Goal: Information Seeking & Learning: Learn about a topic

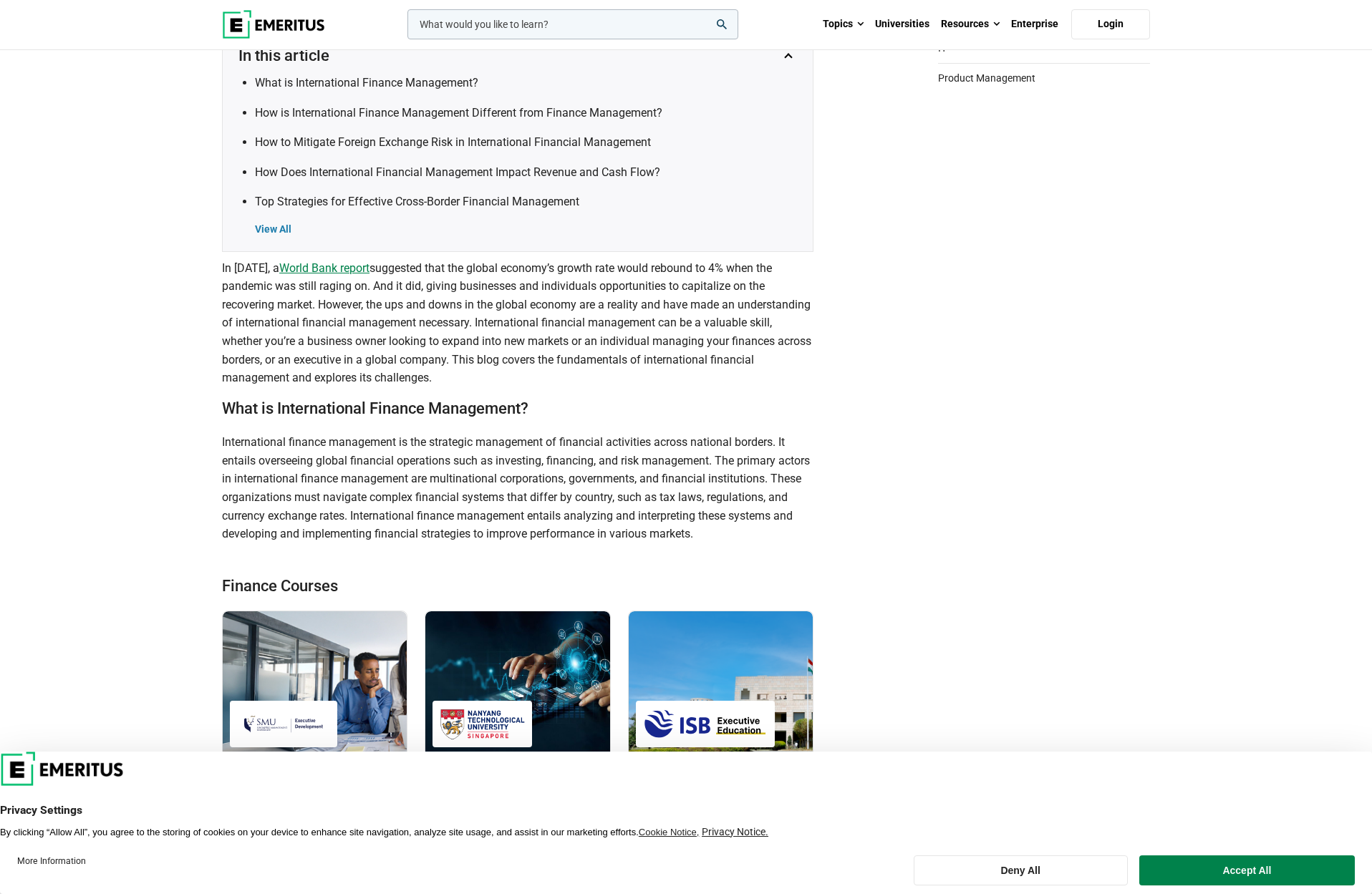
scroll to position [500, 0]
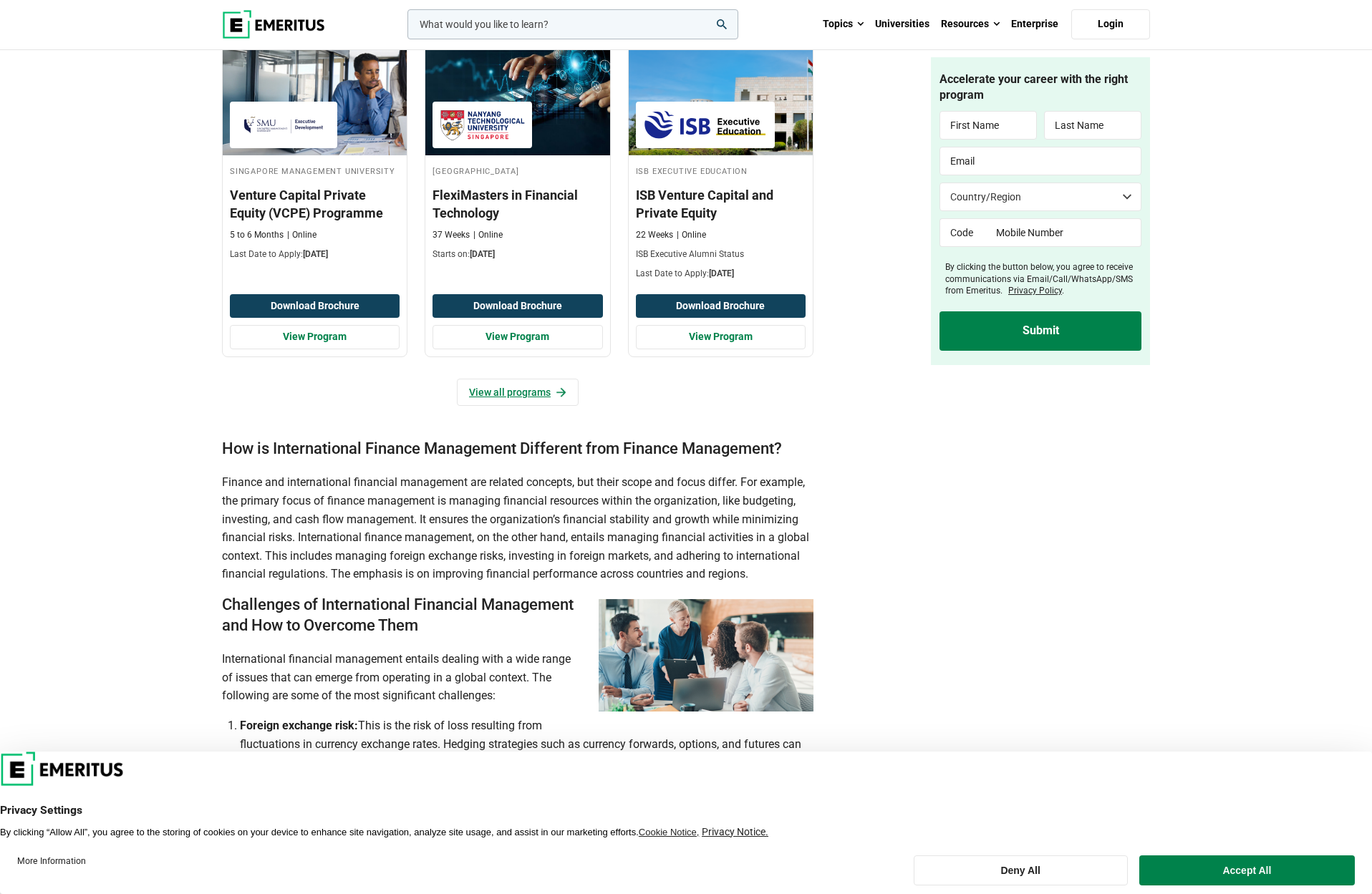
scroll to position [1077, 0]
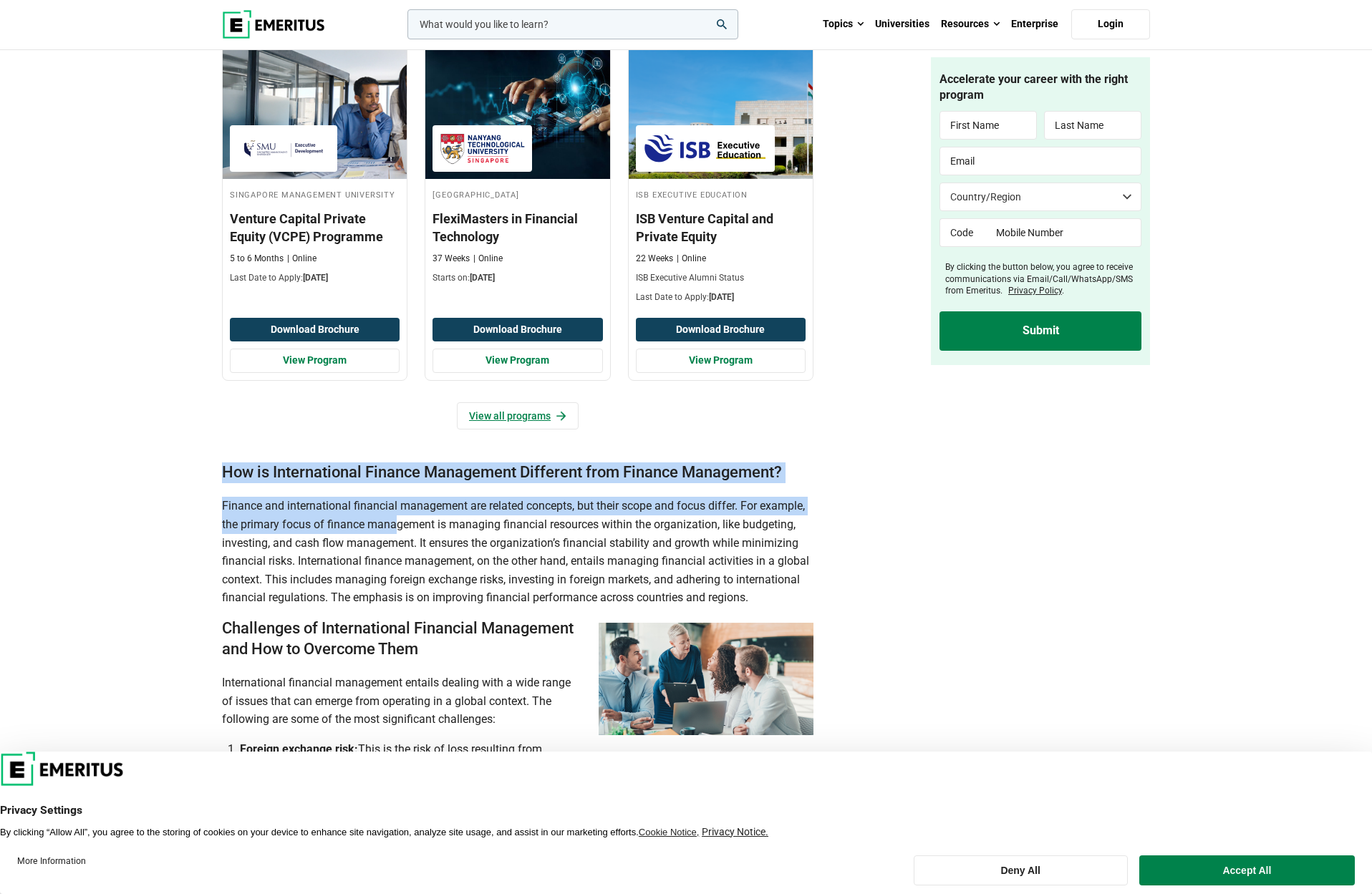
drag, startPoint x: 259, startPoint y: 520, endPoint x: 400, endPoint y: 554, distance: 145.0
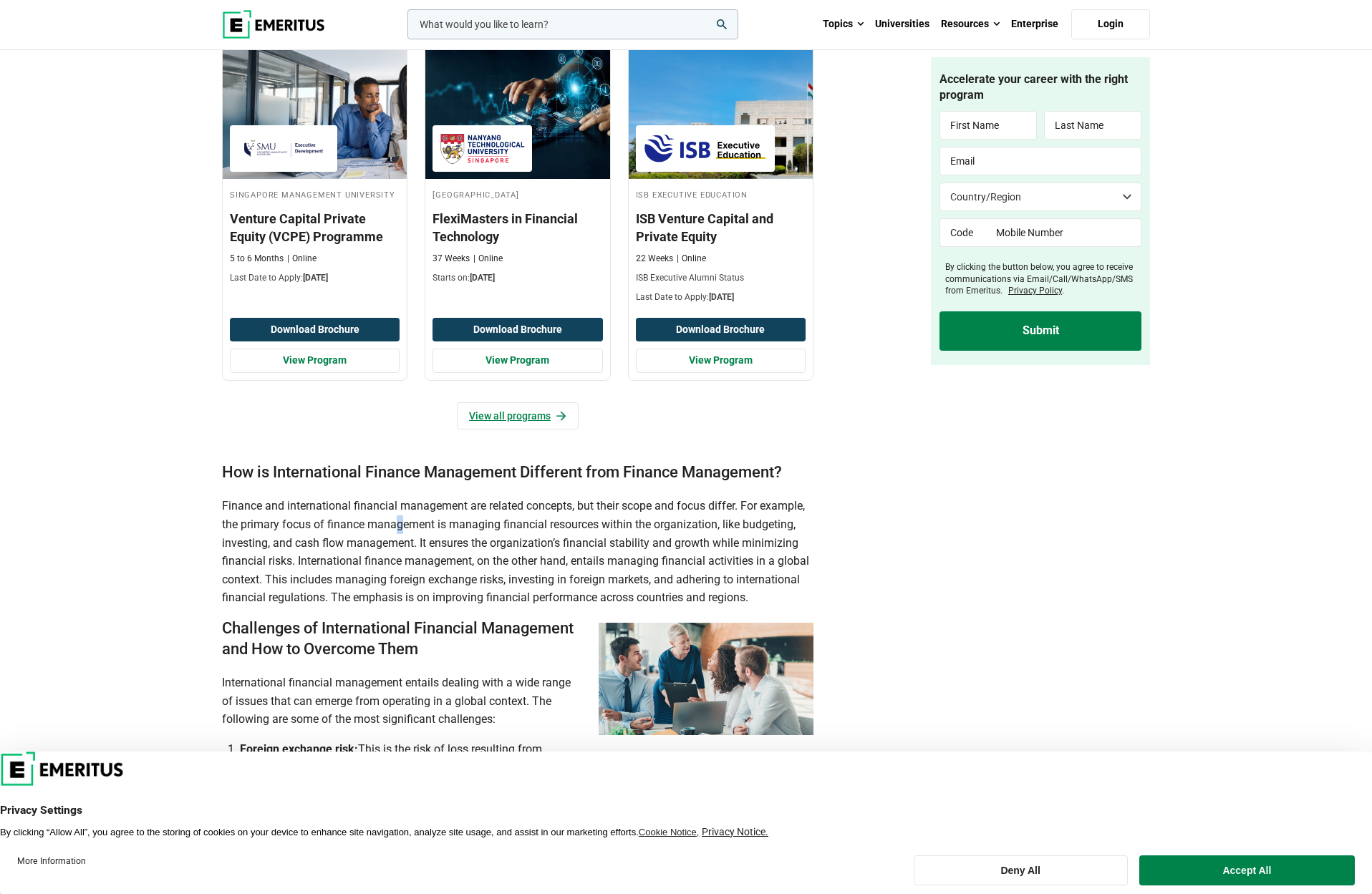
click at [400, 554] on p "Finance and international financial management are related concepts, but their …" at bounding box center [517, 551] width 591 height 110
click at [364, 539] on span "Finance and international financial management are related concepts, but their …" at bounding box center [515, 551] width 587 height 105
drag, startPoint x: 272, startPoint y: 623, endPoint x: 386, endPoint y: 634, distance: 114.5
click at [385, 606] on p "Finance and international financial management are related concepts, but their …" at bounding box center [517, 551] width 591 height 110
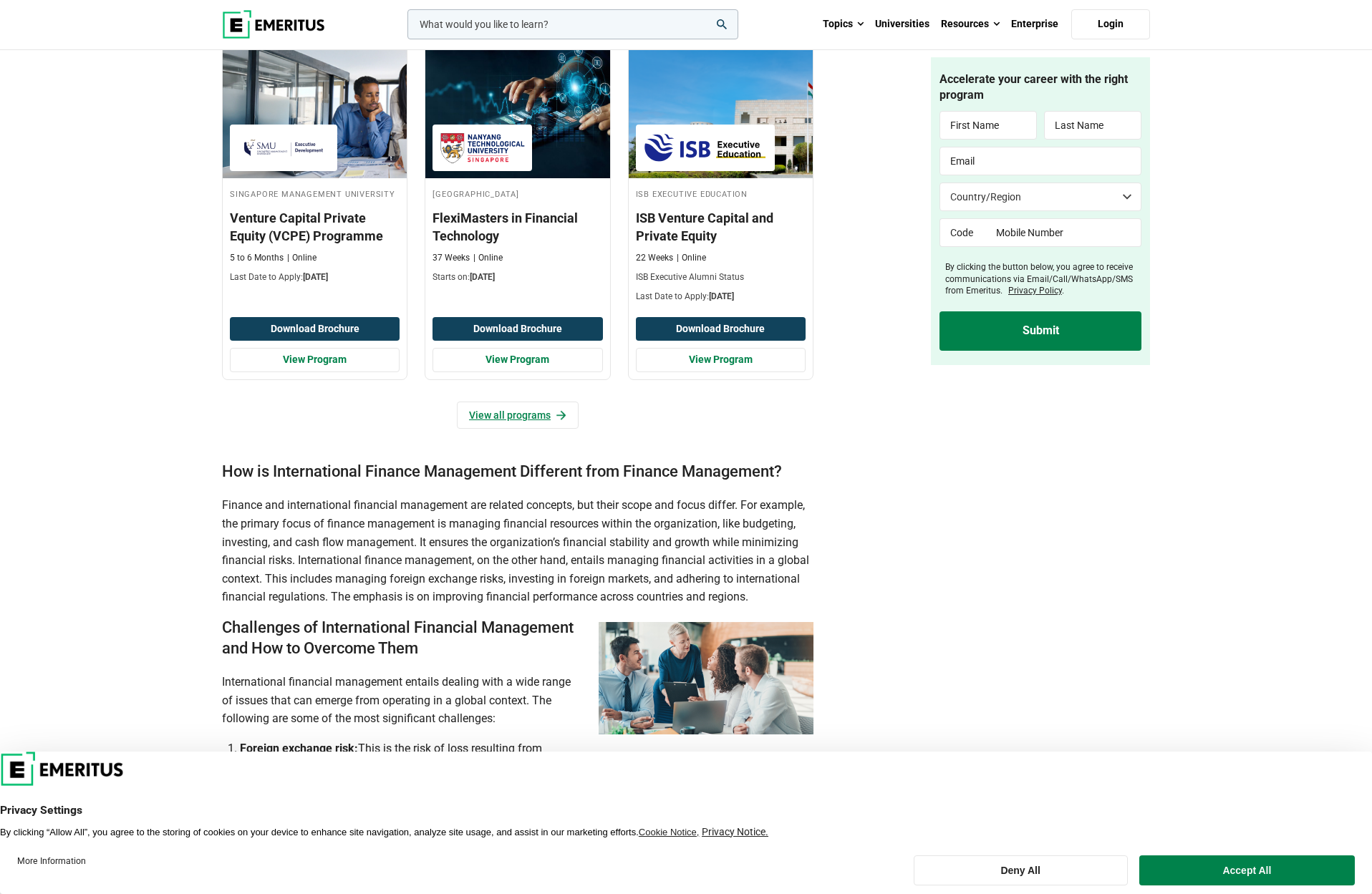
click at [333, 603] on span "Finance and international financial management are related concepts, but their …" at bounding box center [515, 551] width 587 height 105
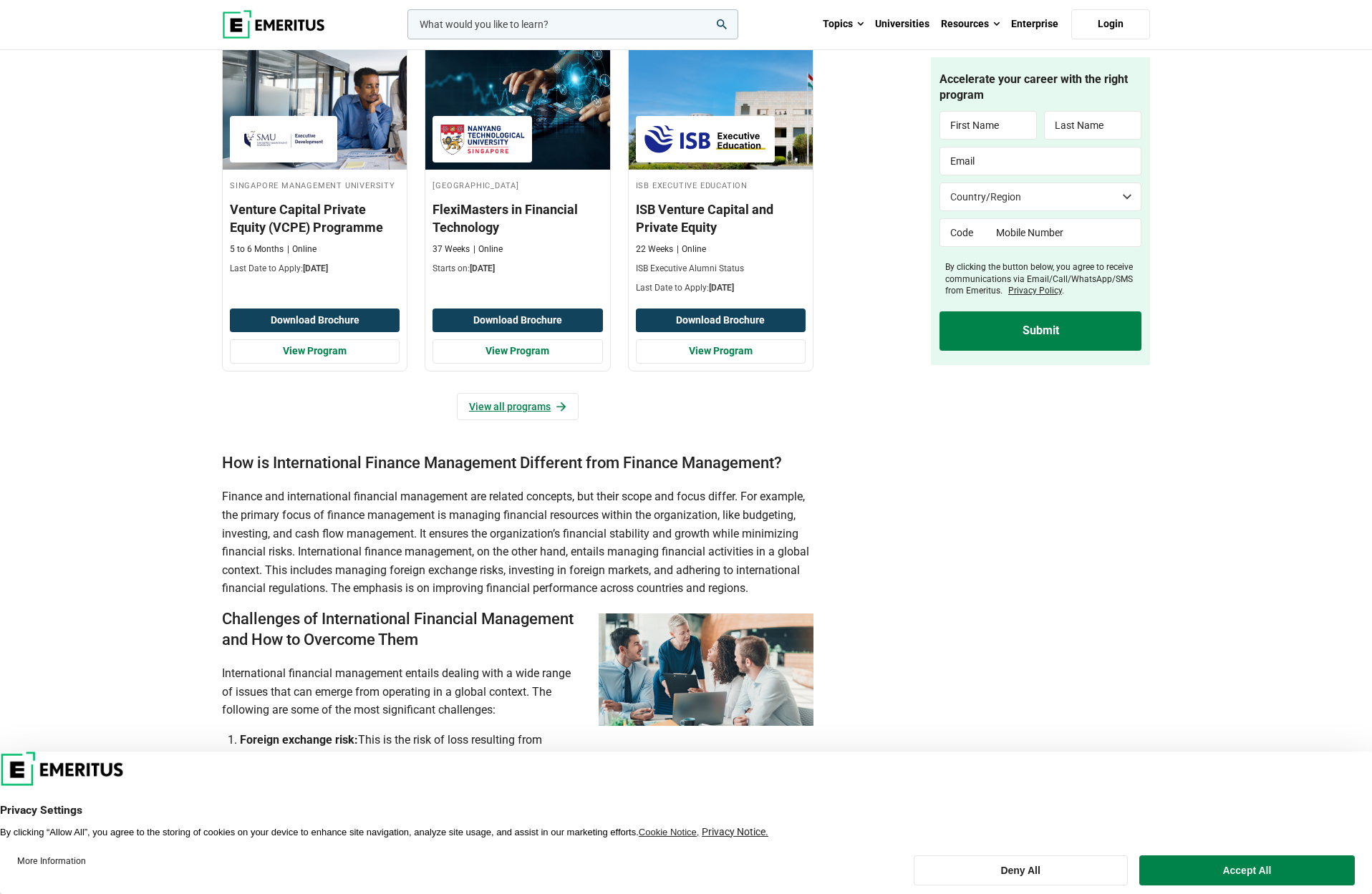
scroll to position [1087, 0]
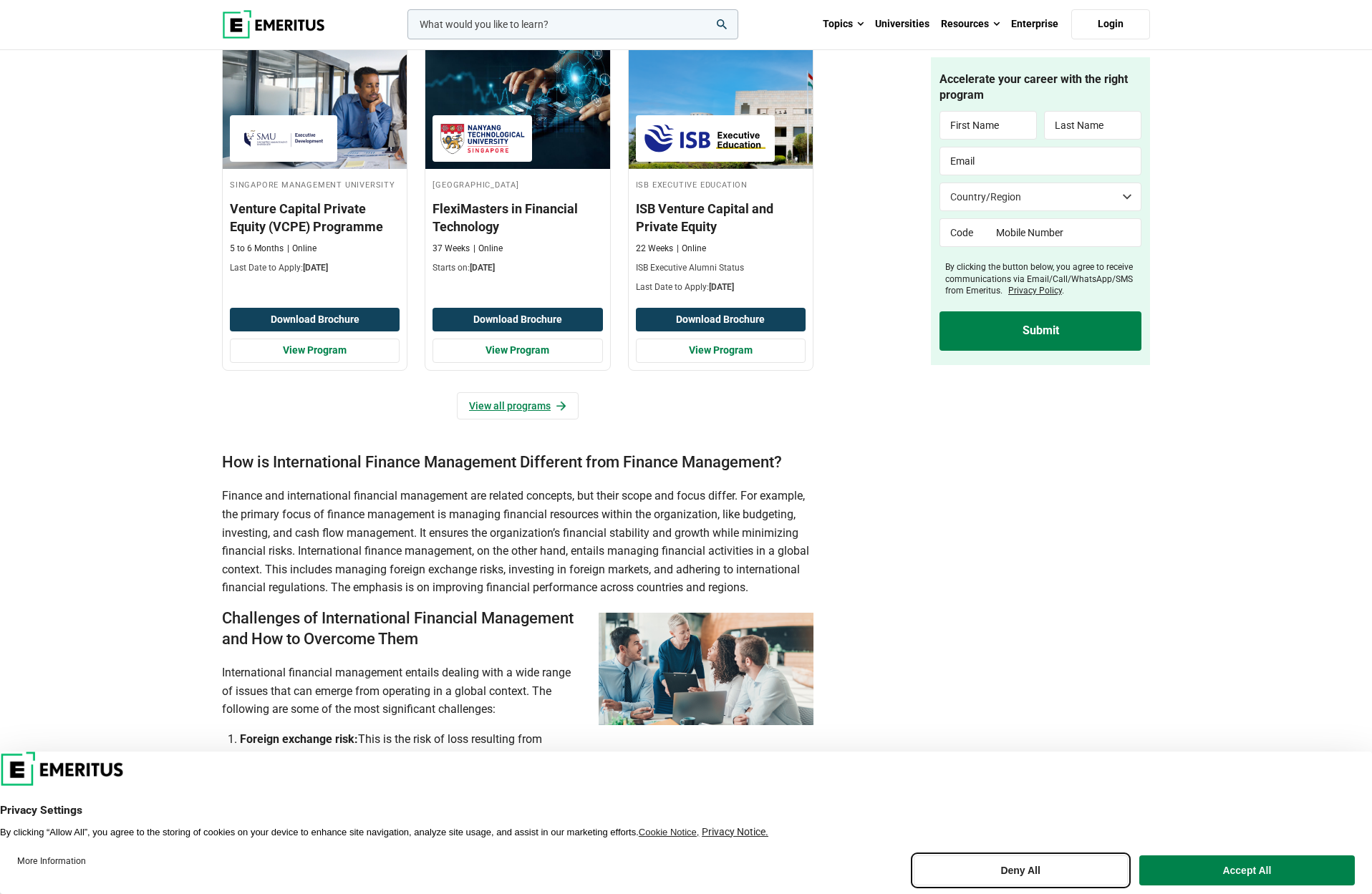
drag, startPoint x: 1012, startPoint y: 862, endPoint x: 994, endPoint y: 860, distance: 18.1
click at [1013, 862] on button "Deny All" at bounding box center [1020, 871] width 214 height 30
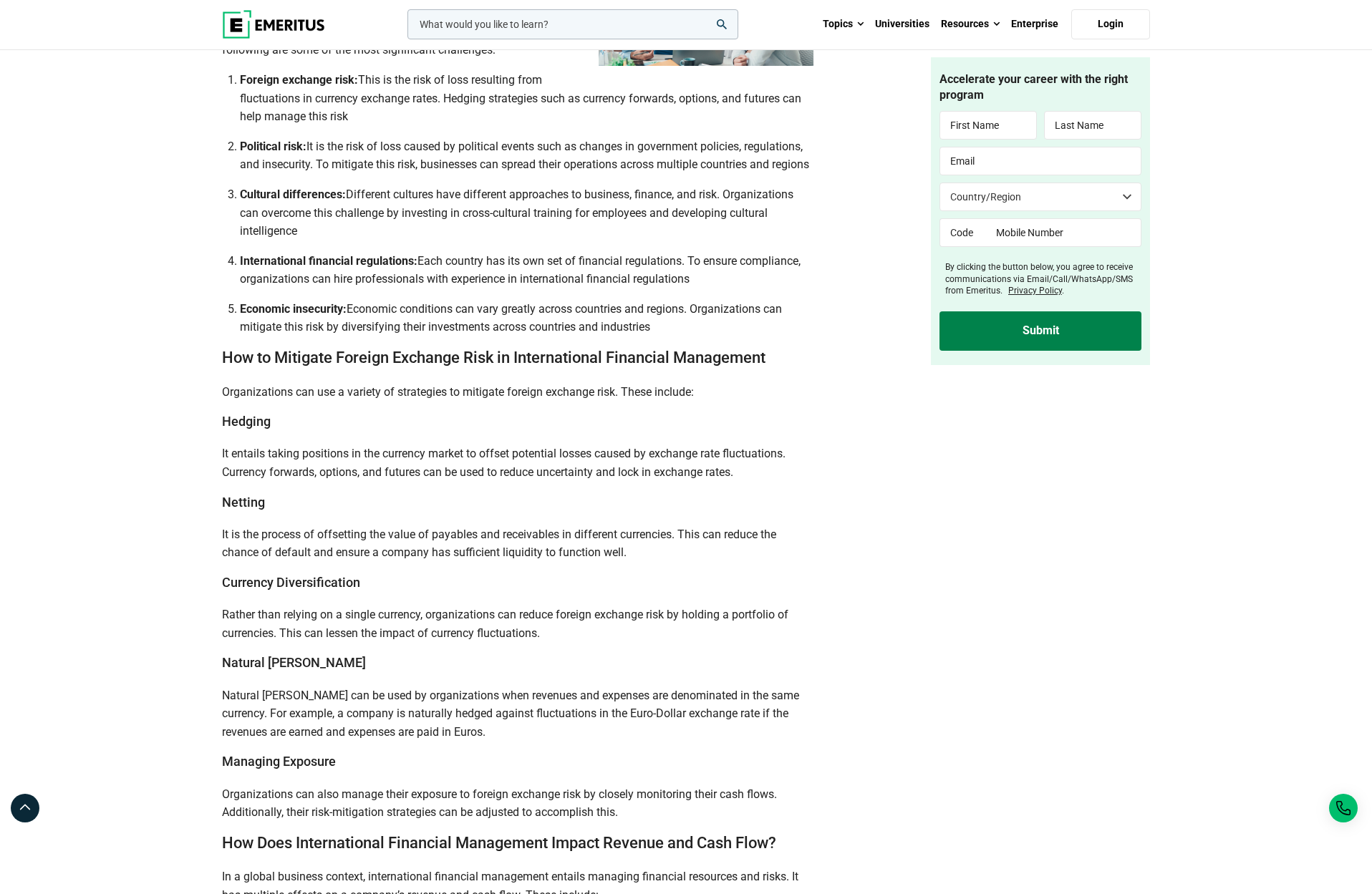
scroll to position [1833, 0]
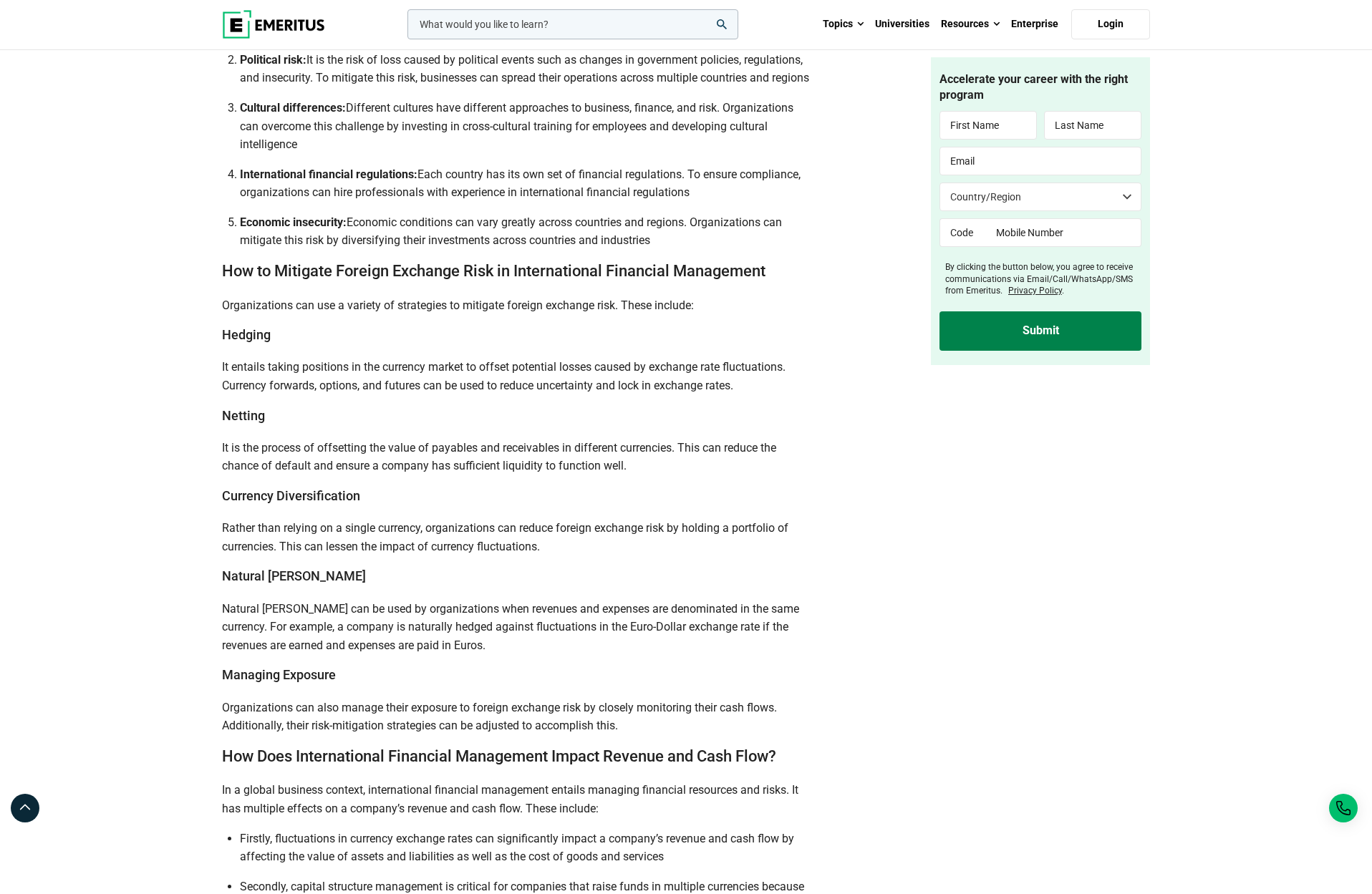
click at [230, 282] on h2 "How to Mitigate Foreign Exchange Risk in International Financial Management" at bounding box center [517, 272] width 591 height 21
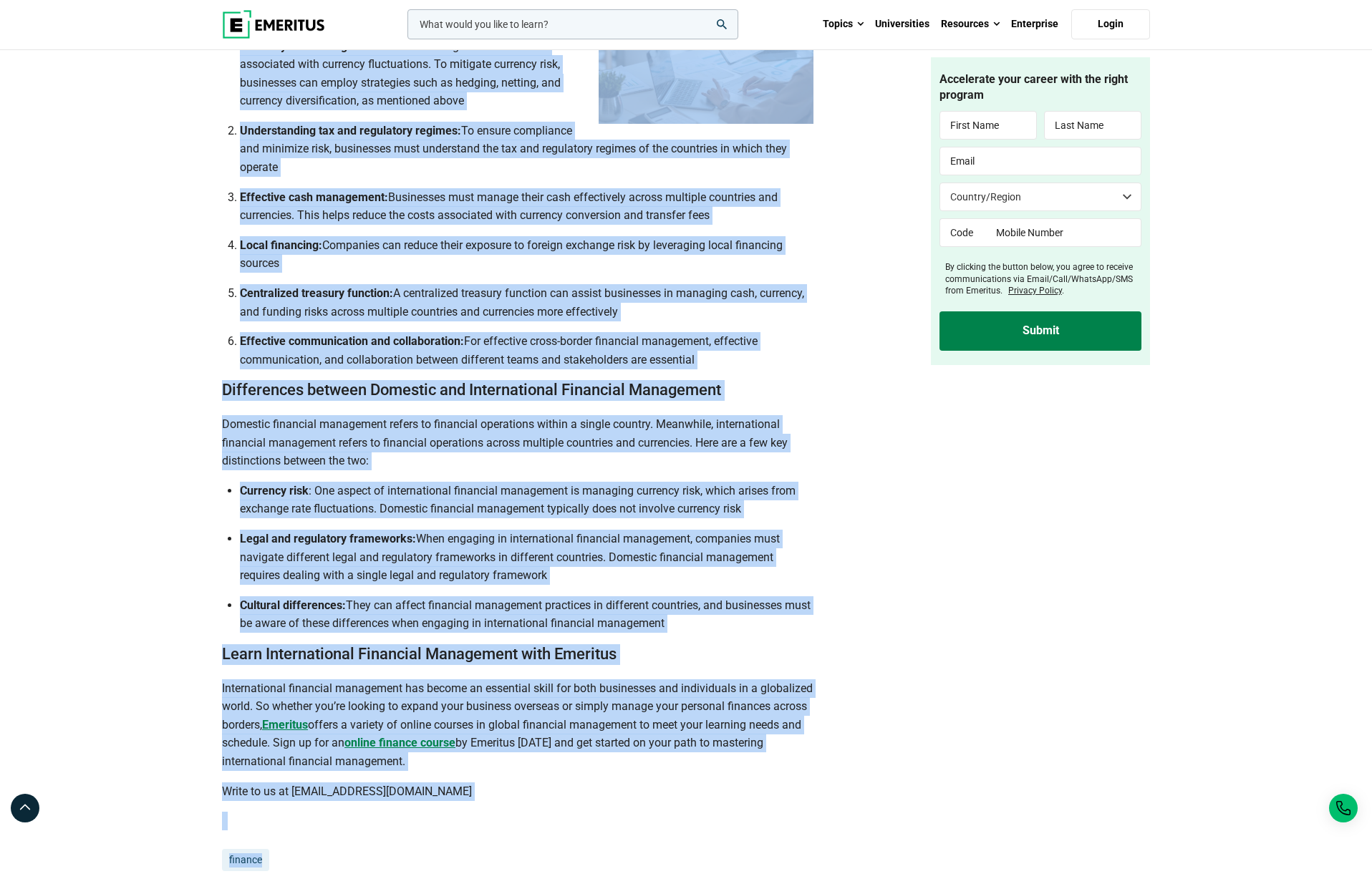
scroll to position [3114, 0]
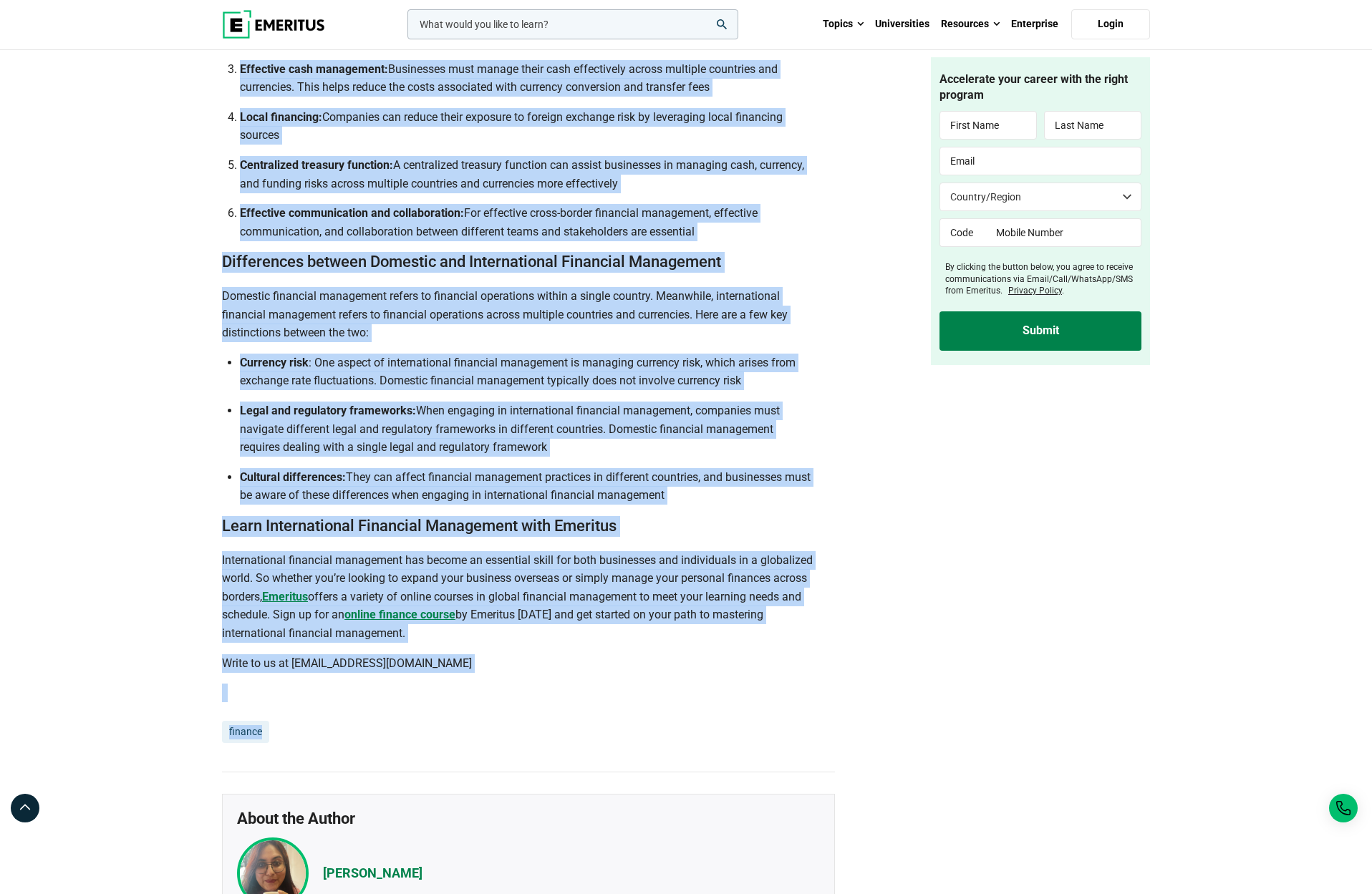
drag, startPoint x: 221, startPoint y: 319, endPoint x: 710, endPoint y: 527, distance: 531.4
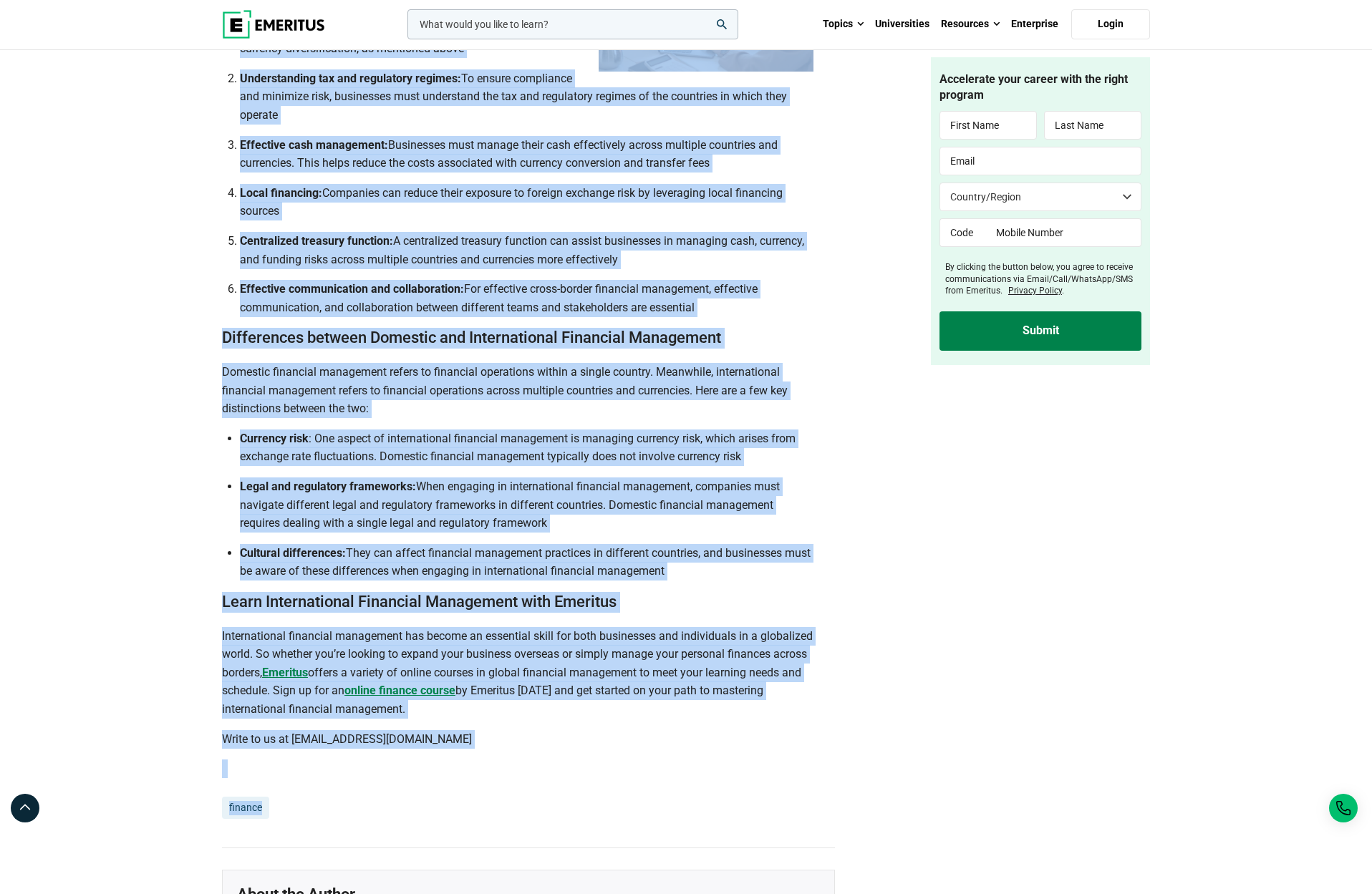
scroll to position [2853, 0]
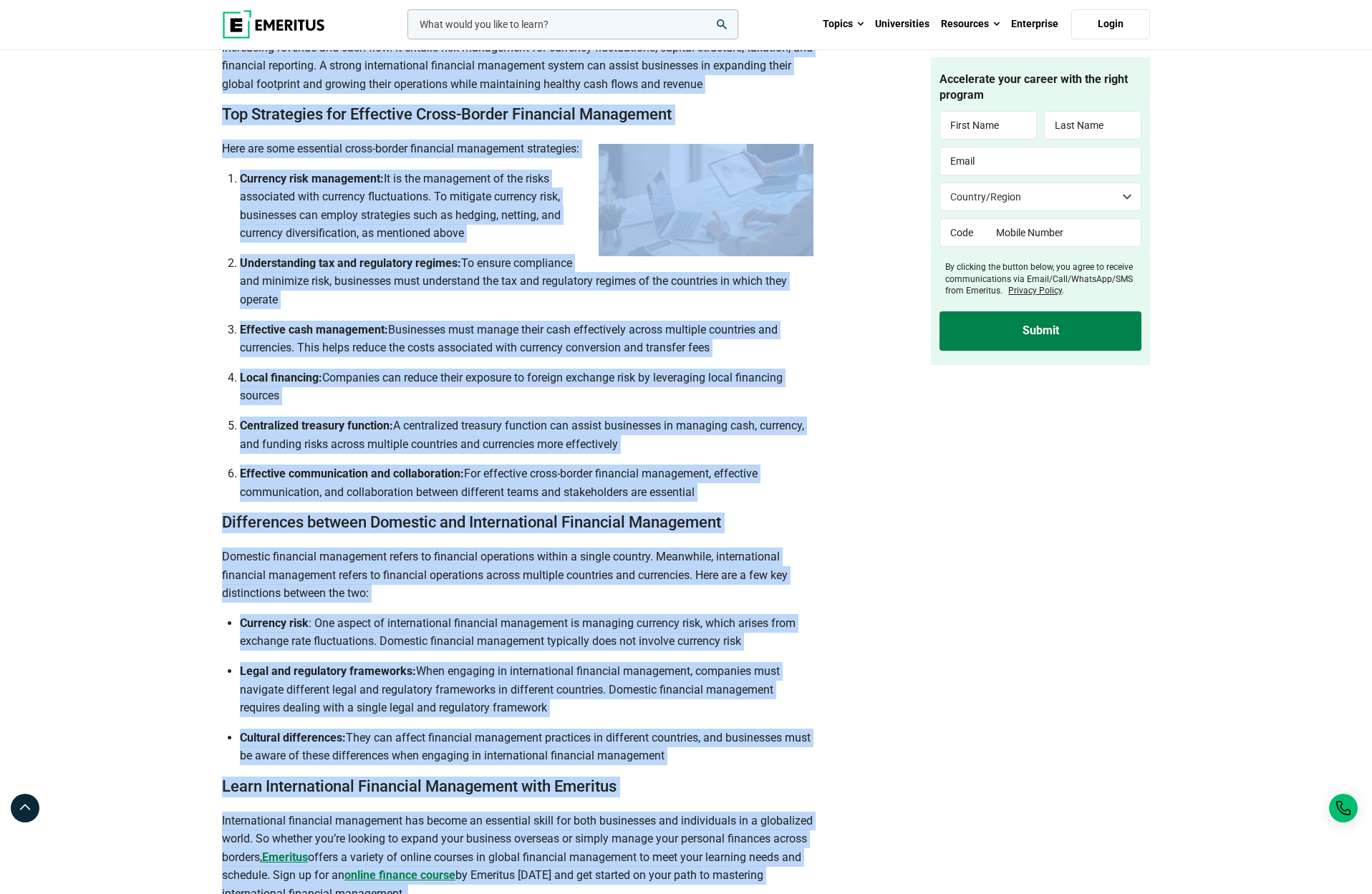
copy div "How to Mitigate Foreign Exchange Risk in International Financial Management Org…"
click at [277, 480] on b "Effective communication and collaboration:" at bounding box center [352, 473] width 224 height 14
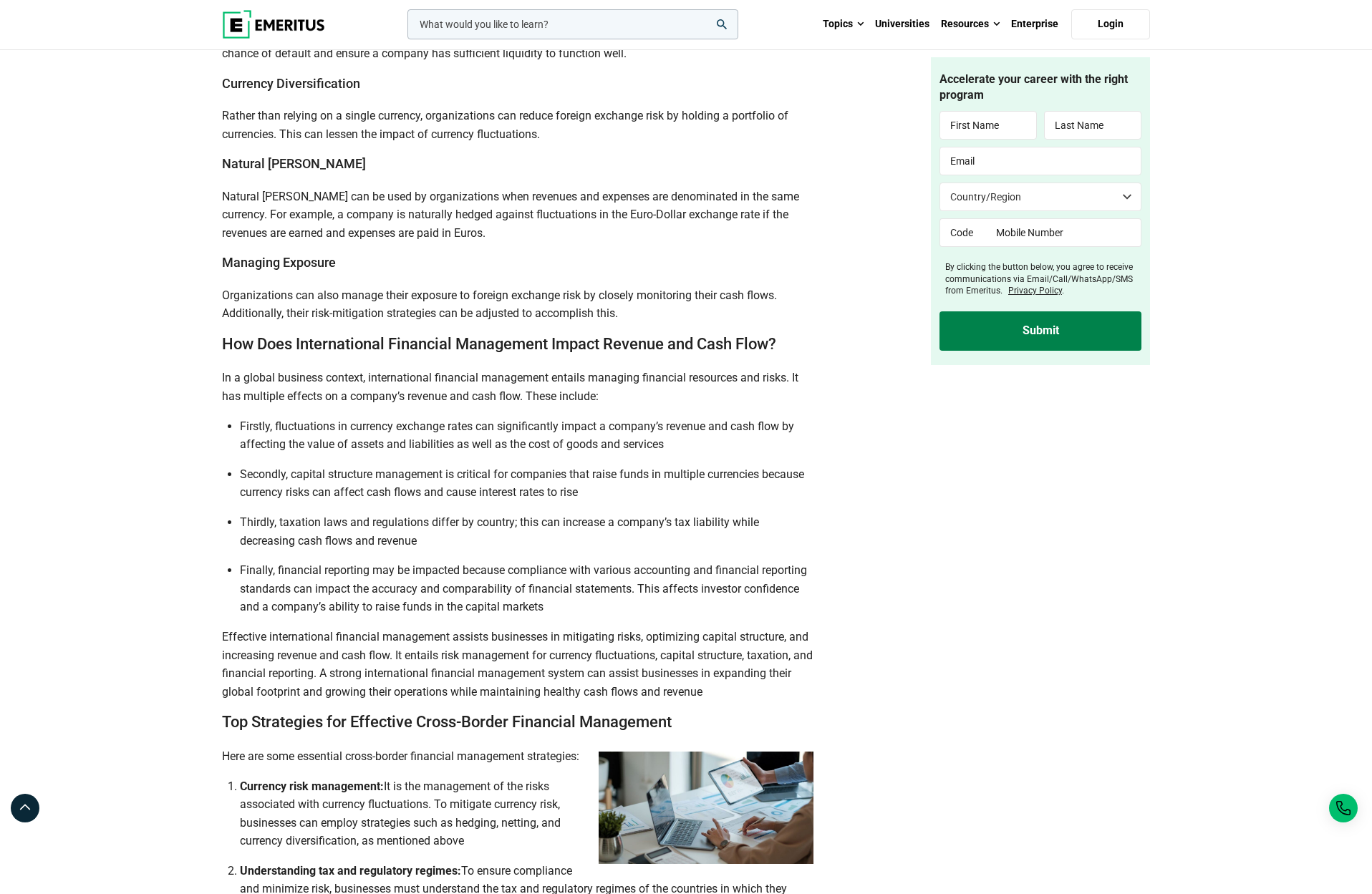
scroll to position [2245, 0]
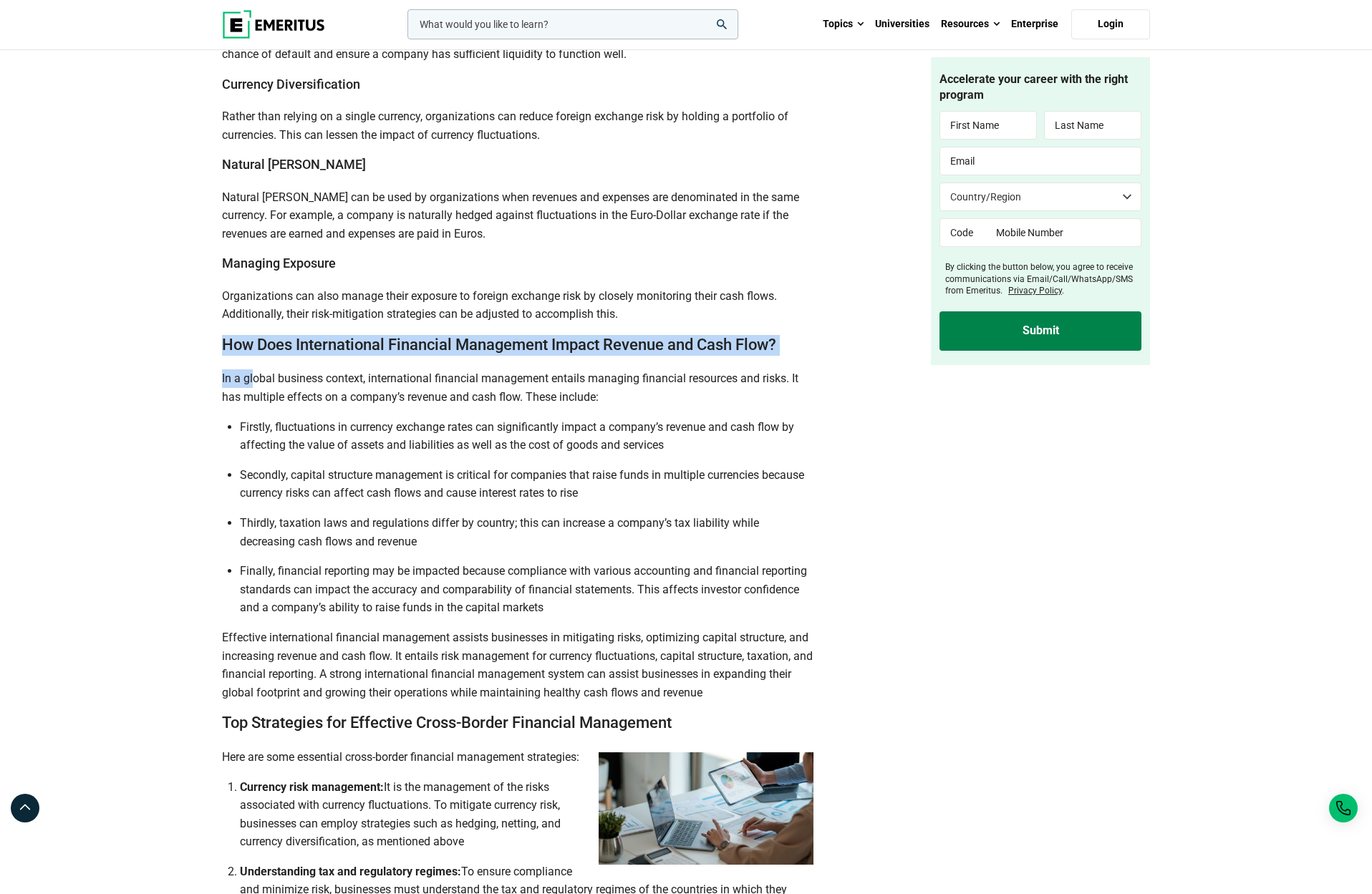
drag, startPoint x: 231, startPoint y: 394, endPoint x: 255, endPoint y: 415, distance: 31.9
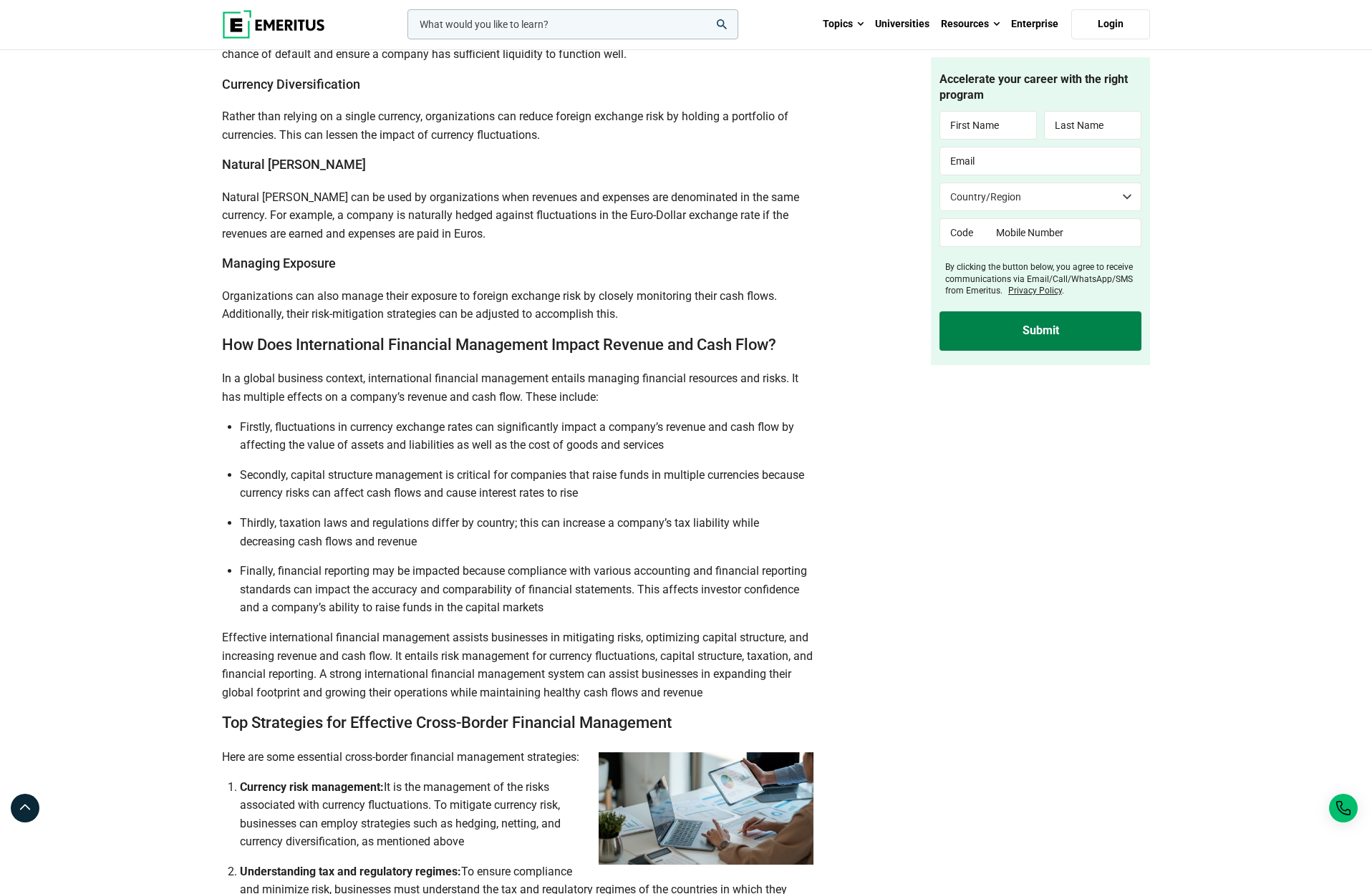
click at [254, 403] on span "In a global business context, international financial management entails managi…" at bounding box center [509, 388] width 576 height 32
drag, startPoint x: 232, startPoint y: 394, endPoint x: 766, endPoint y: 730, distance: 630.9
copy div "Lor Ipsu Dolorsitametc Adipiscin Elitseddoe Tempor Incidid utl Etdo Magn? Al e …"
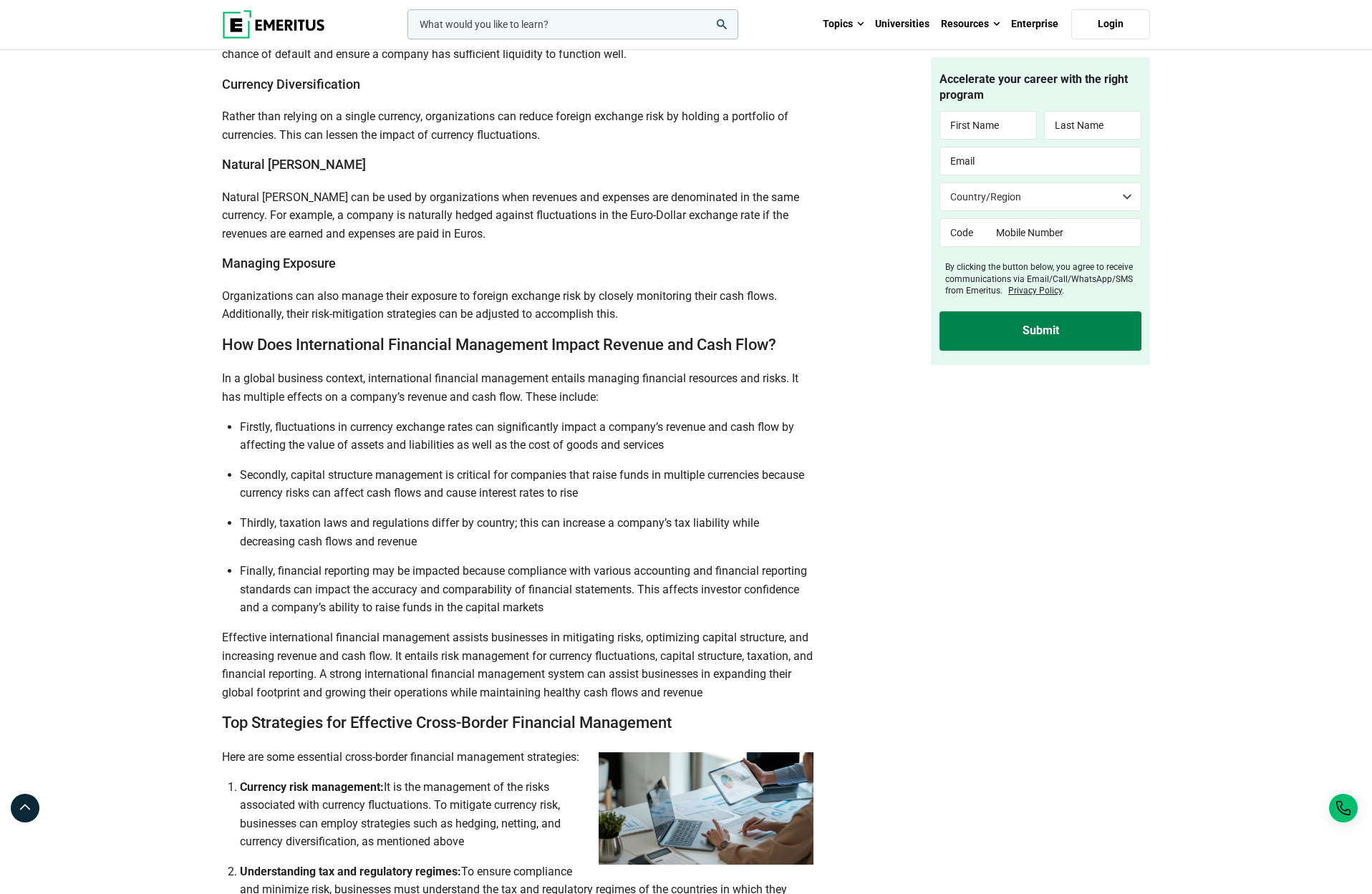
click at [450, 322] on span "Organizations can also manage their exposure to foreign exchange risk by closel…" at bounding box center [499, 305] width 555 height 32
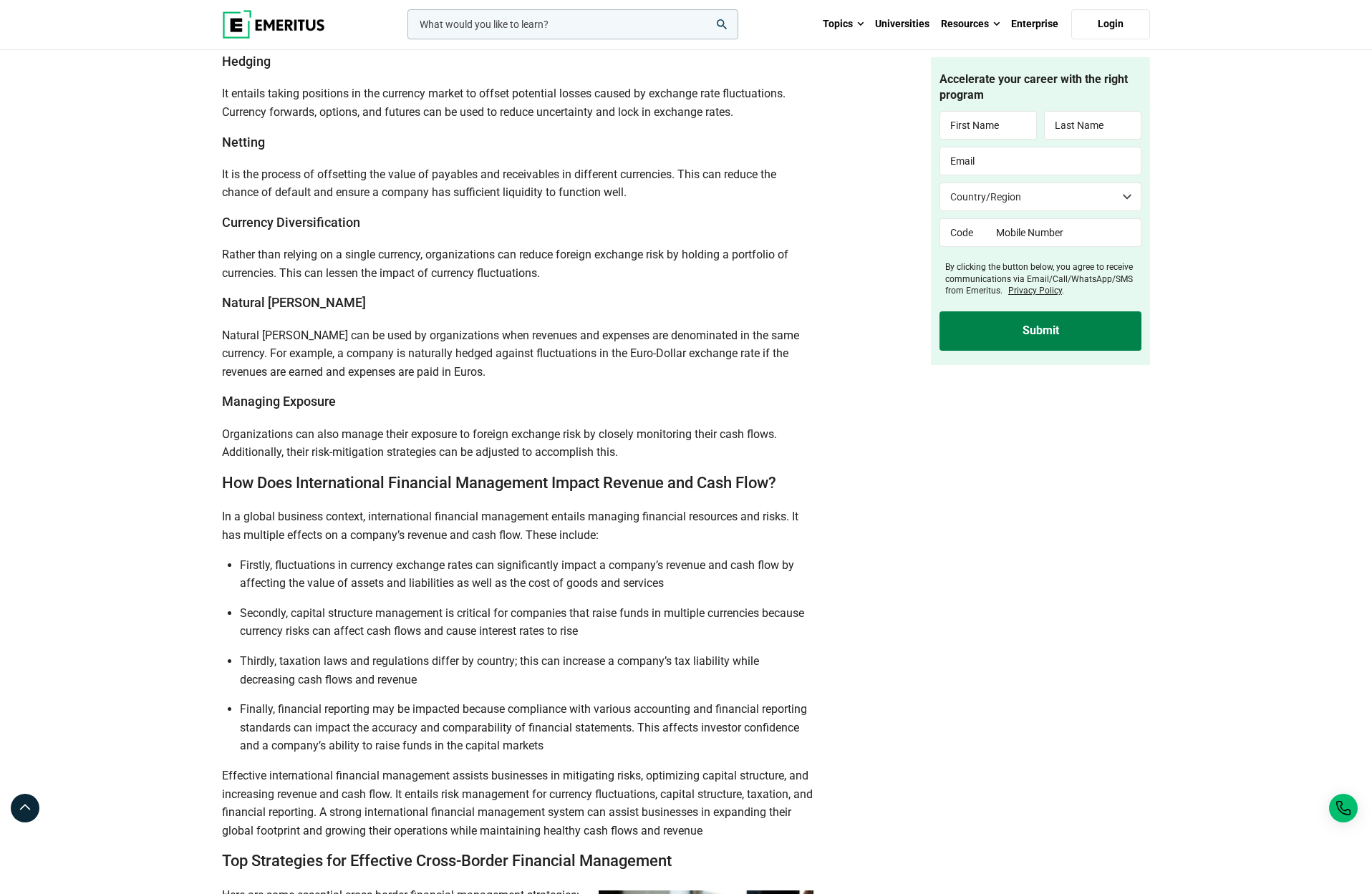
scroll to position [2097, 0]
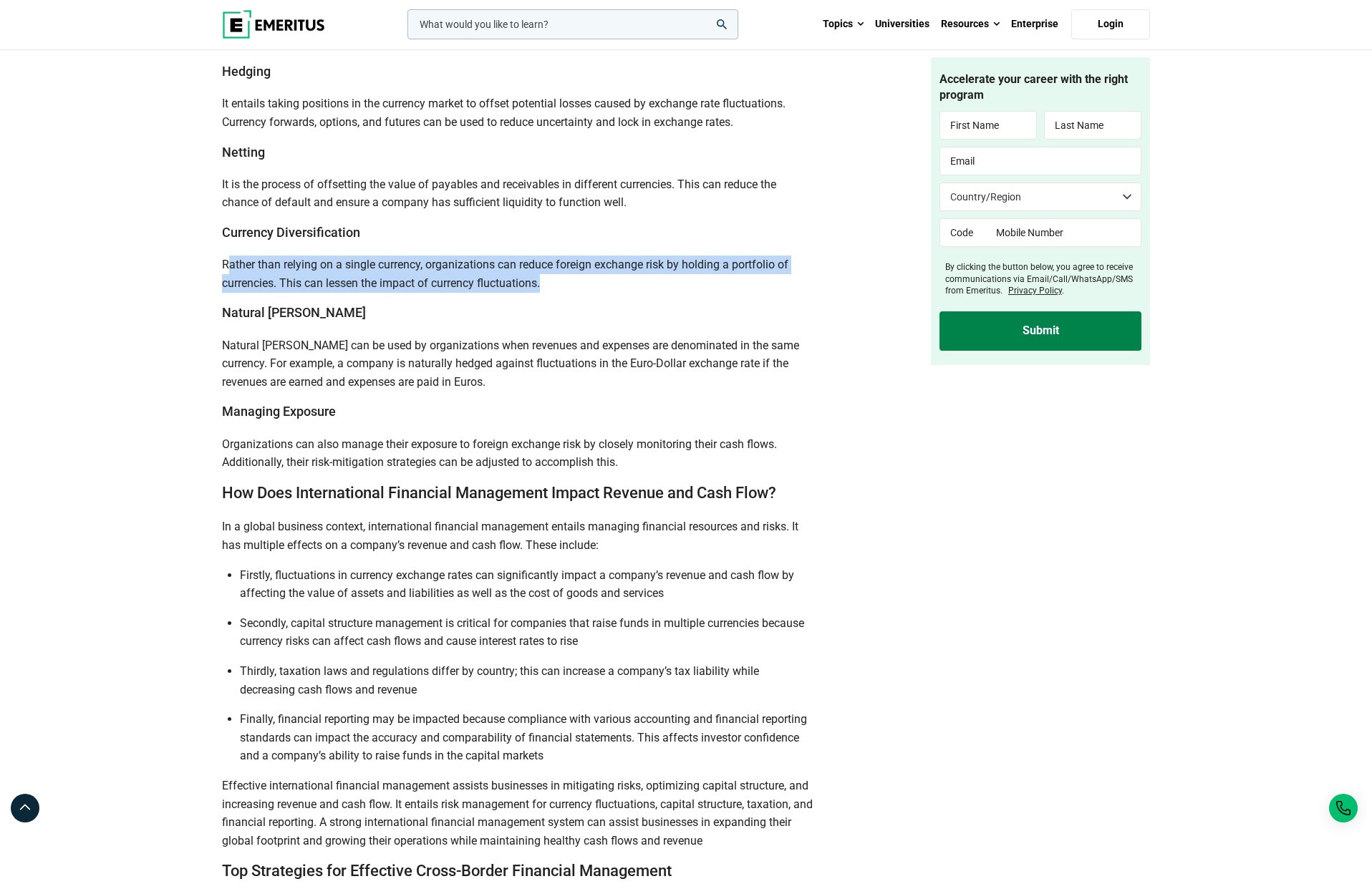
drag, startPoint x: 228, startPoint y: 307, endPoint x: 546, endPoint y: 331, distance: 318.9
click at [545, 292] on p "Rather than relying on a single currency, organizations can reduce foreign exch…" at bounding box center [517, 273] width 591 height 37
click at [548, 292] on p "Rather than relying on a single currency, organizations can reduce foreign exch…" at bounding box center [517, 273] width 591 height 37
